Goal: Information Seeking & Learning: Learn about a topic

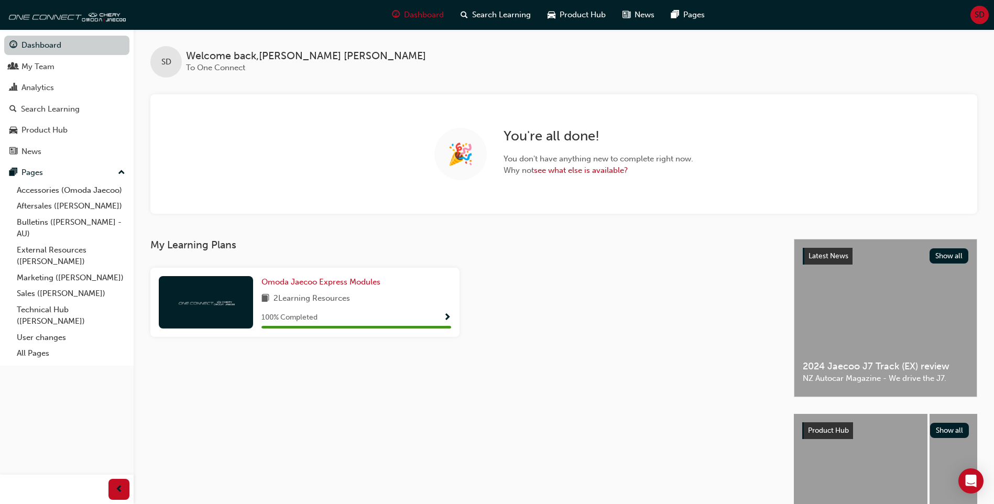
click at [55, 46] on link "Dashboard" at bounding box center [66, 45] width 125 height 19
click at [621, 170] on link "see what else is available?" at bounding box center [581, 170] width 94 height 9
